Goal: Communication & Community: Answer question/provide support

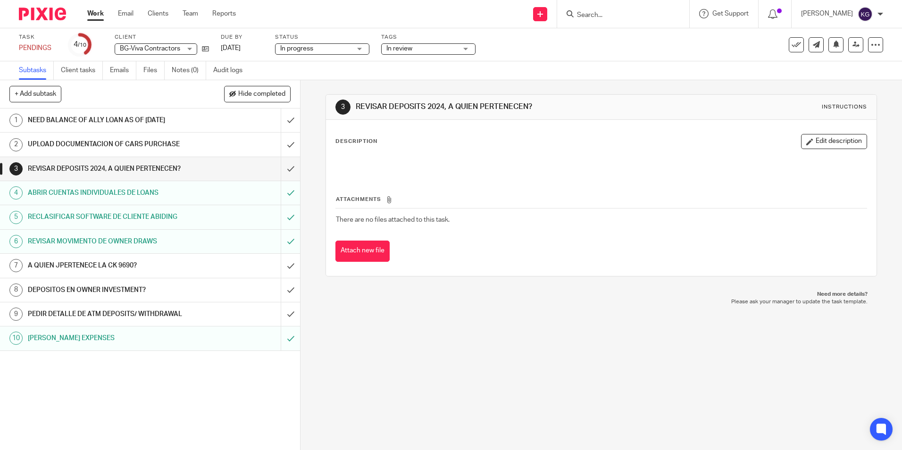
click at [638, 15] on input "Search" at bounding box center [618, 15] width 85 height 8
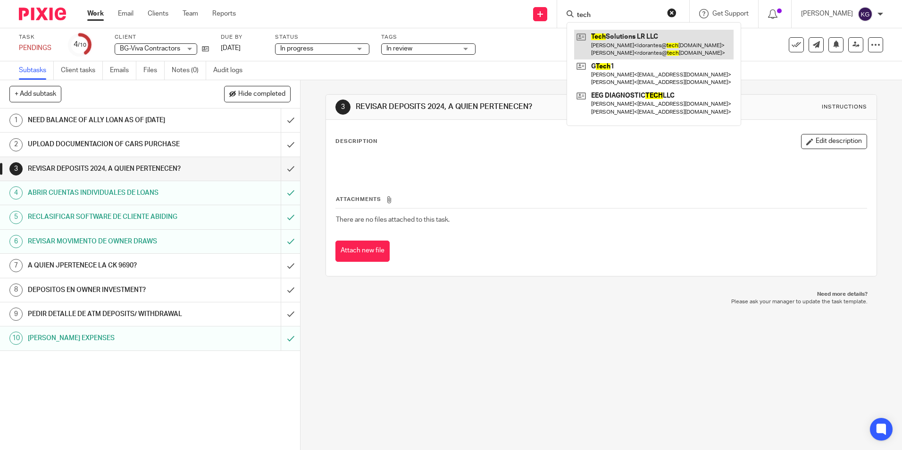
type input "tech"
click at [635, 47] on link at bounding box center [653, 44] width 159 height 29
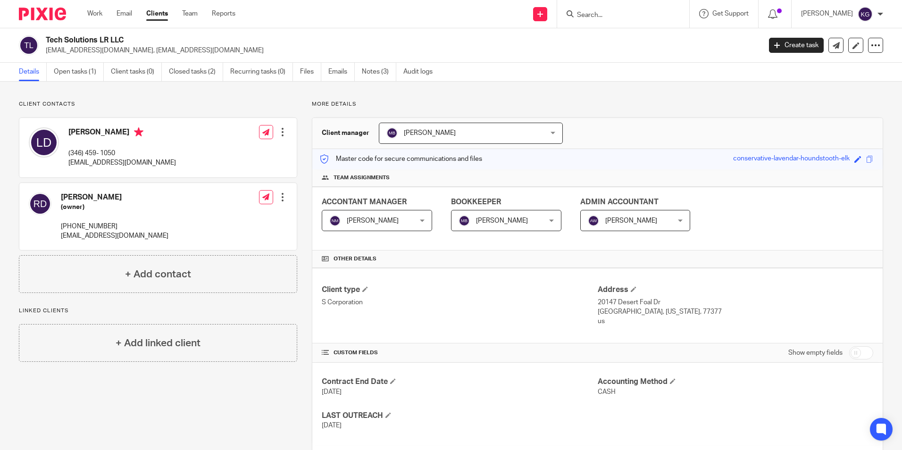
click at [621, 24] on div at bounding box center [623, 14] width 132 height 28
click at [614, 14] on input "Search" at bounding box center [618, 15] width 85 height 8
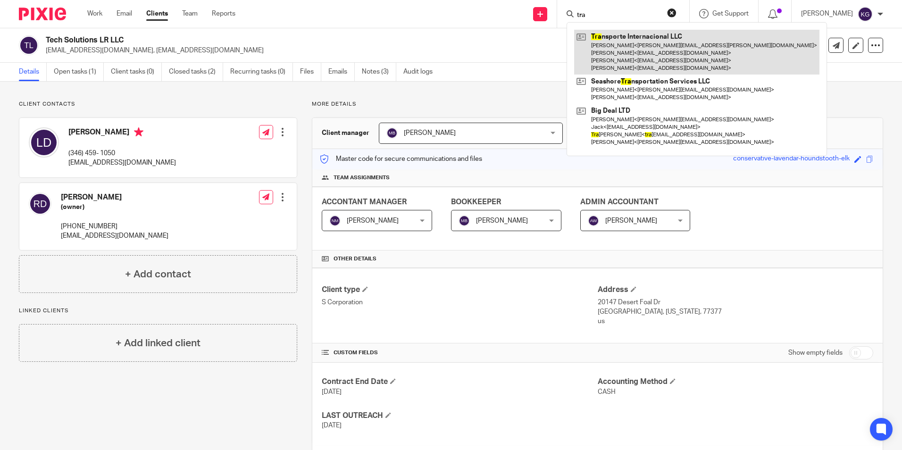
type input "tra"
click at [625, 53] on link at bounding box center [696, 52] width 245 height 45
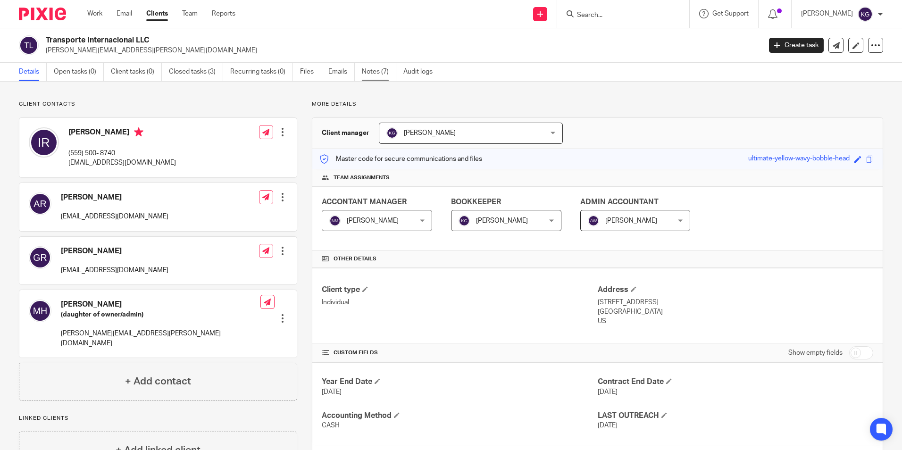
click at [378, 76] on link "Notes (7)" at bounding box center [379, 72] width 34 height 18
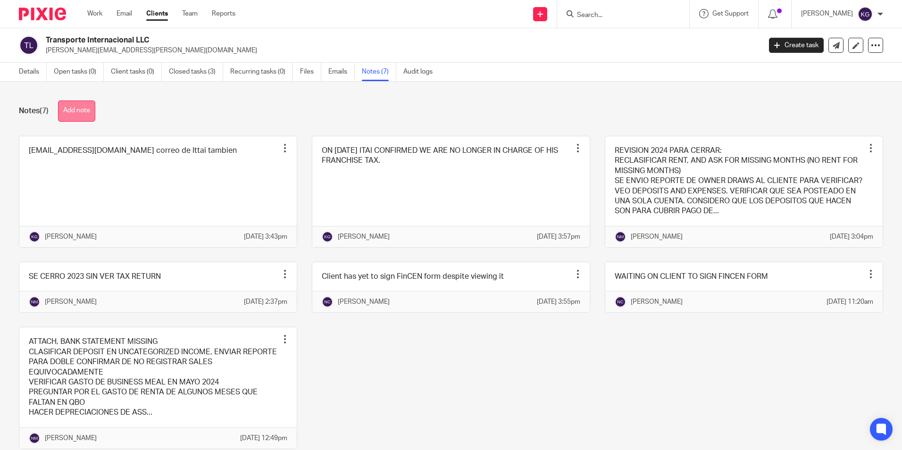
click at [73, 112] on button "Add note" at bounding box center [76, 110] width 37 height 21
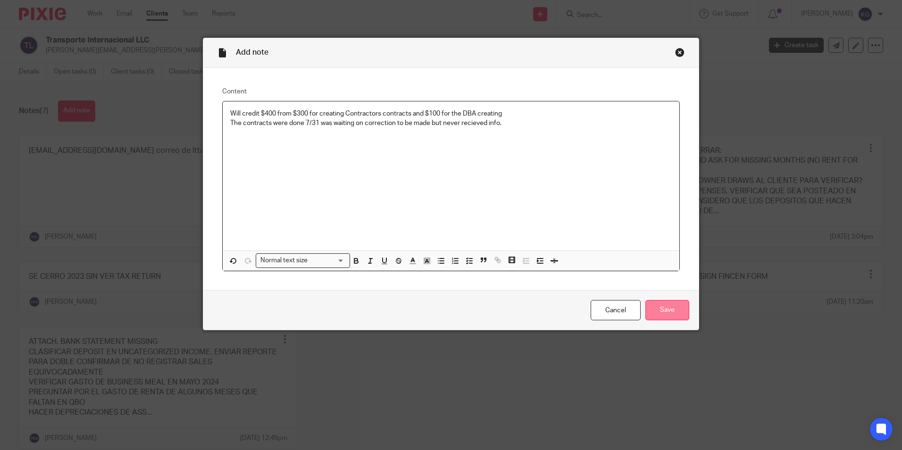
click at [655, 308] on input "Save" at bounding box center [667, 310] width 44 height 20
